Goal: Use online tool/utility: Utilize a website feature to perform a specific function

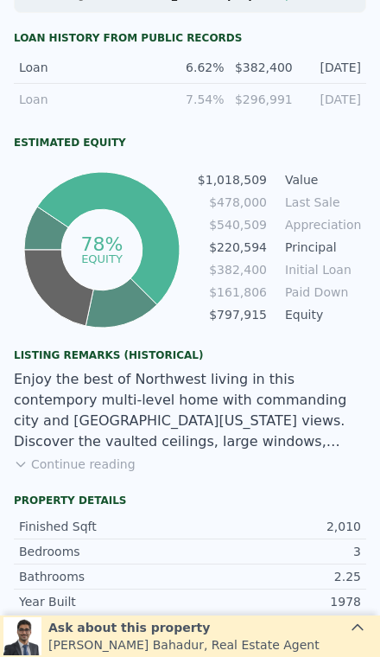
scroll to position [960, 0]
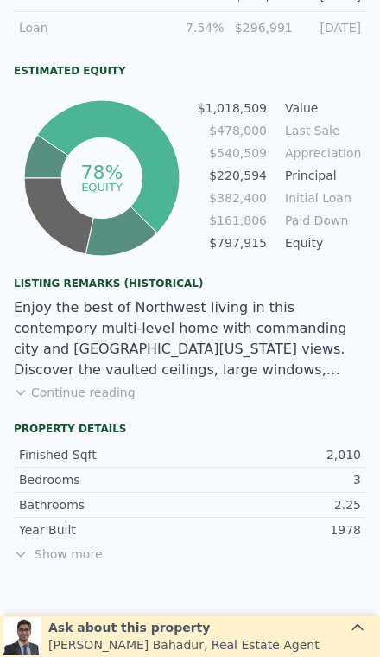
click at [74, 384] on button "Continue reading" at bounding box center [75, 392] width 122 height 17
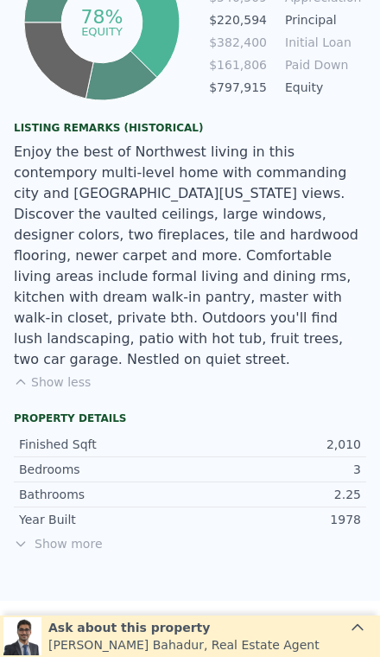
click at [73, 535] on span "Show more" at bounding box center [190, 543] width 353 height 17
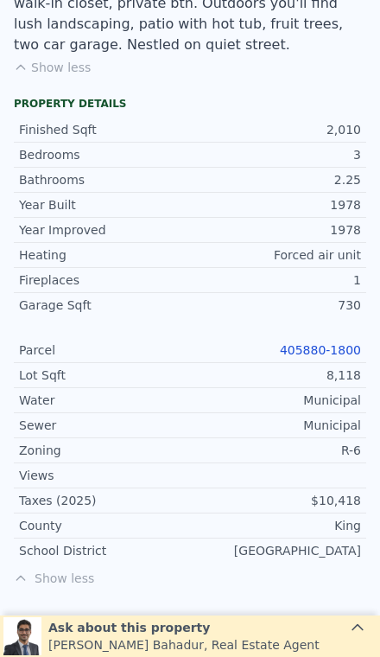
scroll to position [1489, 0]
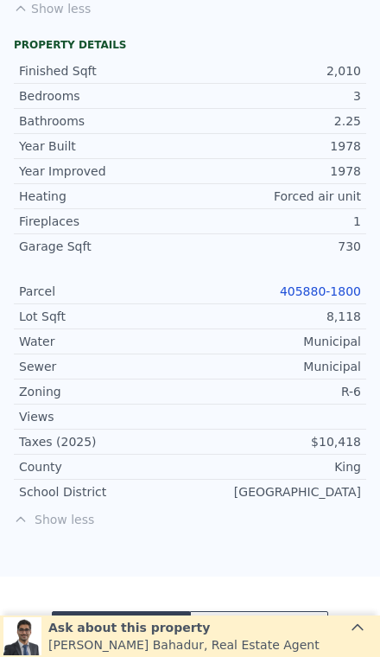
click at [345, 284] on link "405880-1800" at bounding box center [320, 291] width 81 height 14
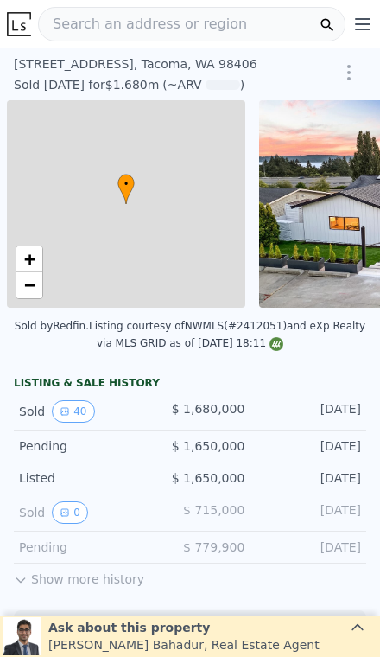
scroll to position [0, 7]
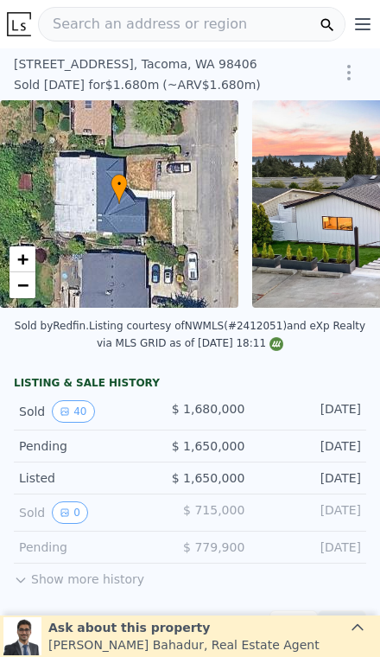
type input "$ 1,680,000"
type input "-$ 274,232"
type input "$ 1,673,000"
type input "-$ 280,715"
